Goal: Navigation & Orientation: Find specific page/section

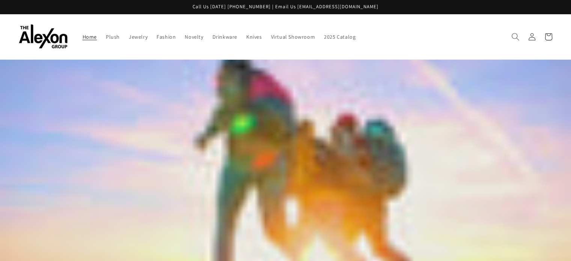
click at [518, 35] on icon "Search" at bounding box center [515, 37] width 8 height 8
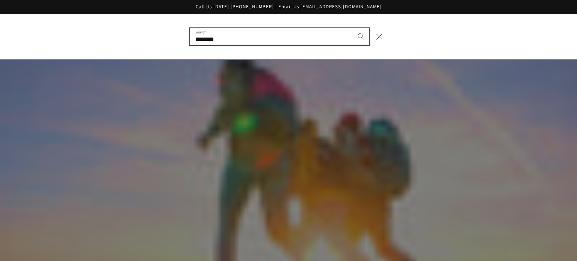
type input "********"
click at [353, 28] on button "Search" at bounding box center [361, 36] width 17 height 17
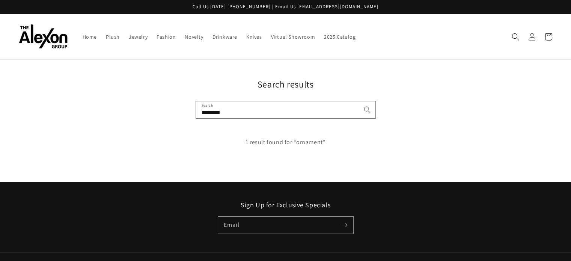
click at [270, 138] on p "1 result found for “ornament”" at bounding box center [286, 142] width 534 height 11
click at [185, 35] on span "Novelty" at bounding box center [194, 36] width 18 height 7
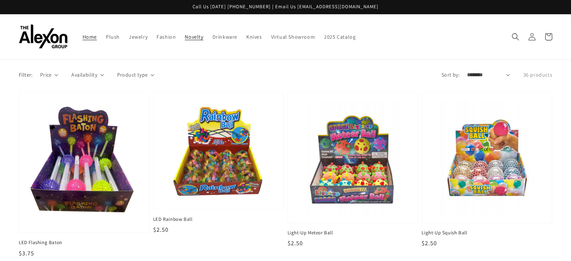
click at [83, 35] on span "Home" at bounding box center [90, 36] width 14 height 7
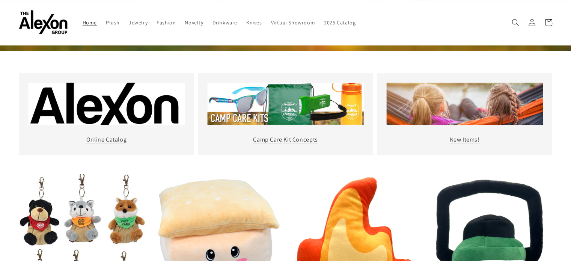
scroll to position [278, 0]
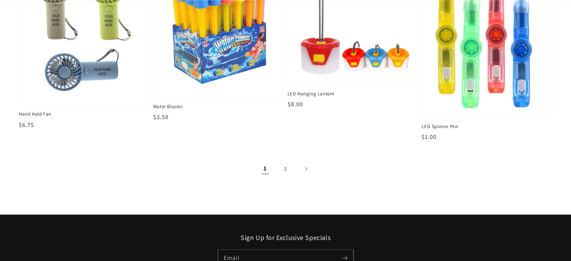
scroll to position [1146, 0]
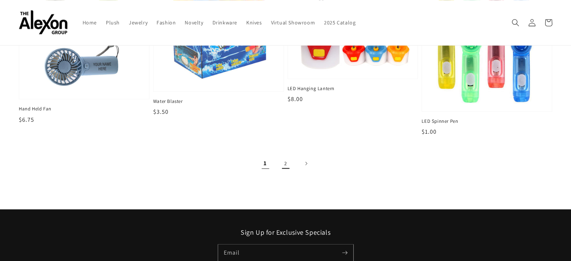
click at [285, 157] on link "2" at bounding box center [285, 163] width 17 height 17
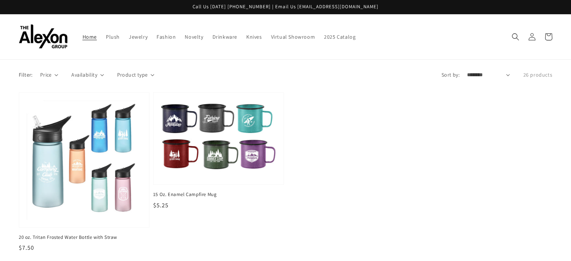
click at [83, 33] on span "Home" at bounding box center [90, 36] width 14 height 7
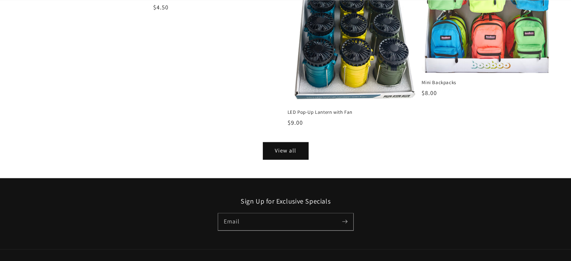
scroll to position [987, 0]
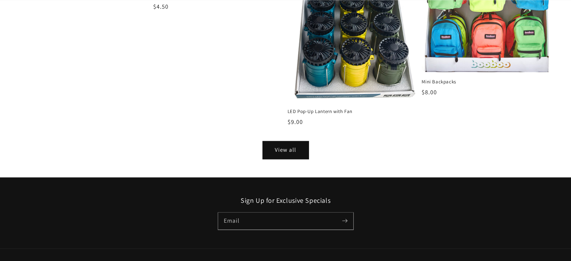
click at [283, 142] on link "View all" at bounding box center [285, 150] width 45 height 17
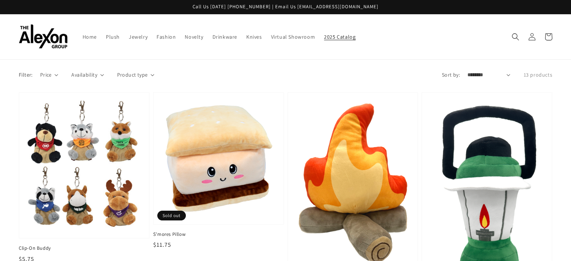
click at [324, 33] on span "2025 Catalog" at bounding box center [340, 36] width 32 height 7
